Goal: Go to known website: Go to known website

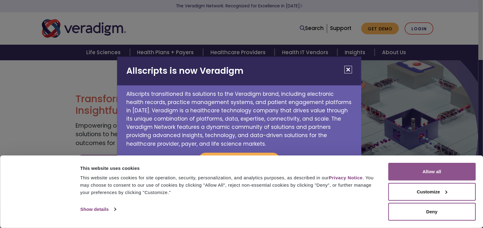
click at [402, 167] on button "Allow all" at bounding box center [432, 172] width 88 height 18
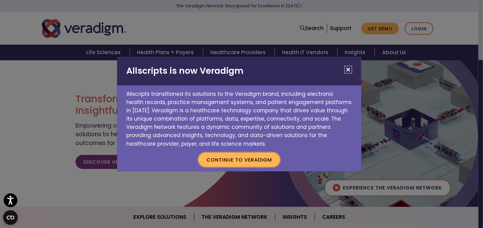
click at [252, 158] on button "Continue to Veradigm" at bounding box center [239, 160] width 81 height 14
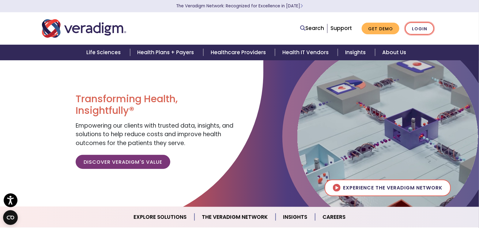
click at [430, 28] on link "Login" at bounding box center [419, 28] width 29 height 13
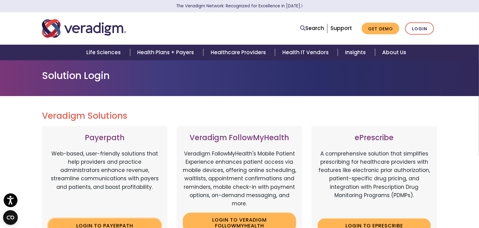
click at [133, 220] on link "Login to Payerpath" at bounding box center [104, 226] width 113 height 14
